Goal: Information Seeking & Learning: Find specific fact

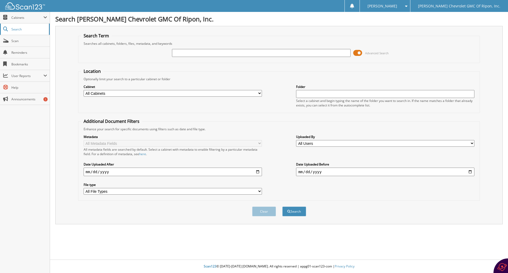
click at [13, 28] on span "Search" at bounding box center [28, 29] width 35 height 4
type input "104598"
click at [282, 206] on button "Search" at bounding box center [294, 211] width 24 height 10
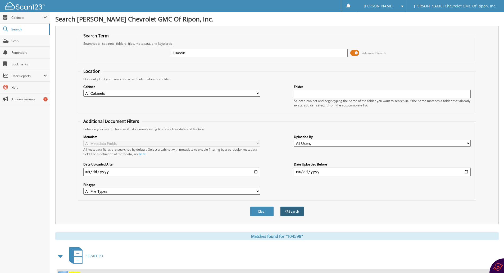
click at [296, 209] on button "Search" at bounding box center [292, 211] width 24 height 10
click at [17, 29] on span "Search" at bounding box center [28, 29] width 35 height 4
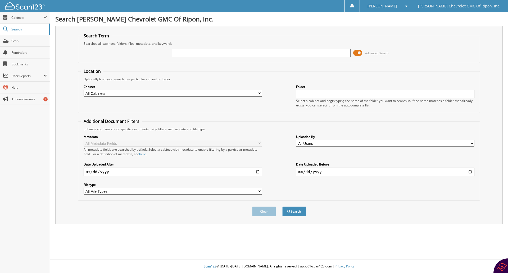
click at [24, 7] on img at bounding box center [25, 5] width 40 height 7
